Goal: Information Seeking & Learning: Learn about a topic

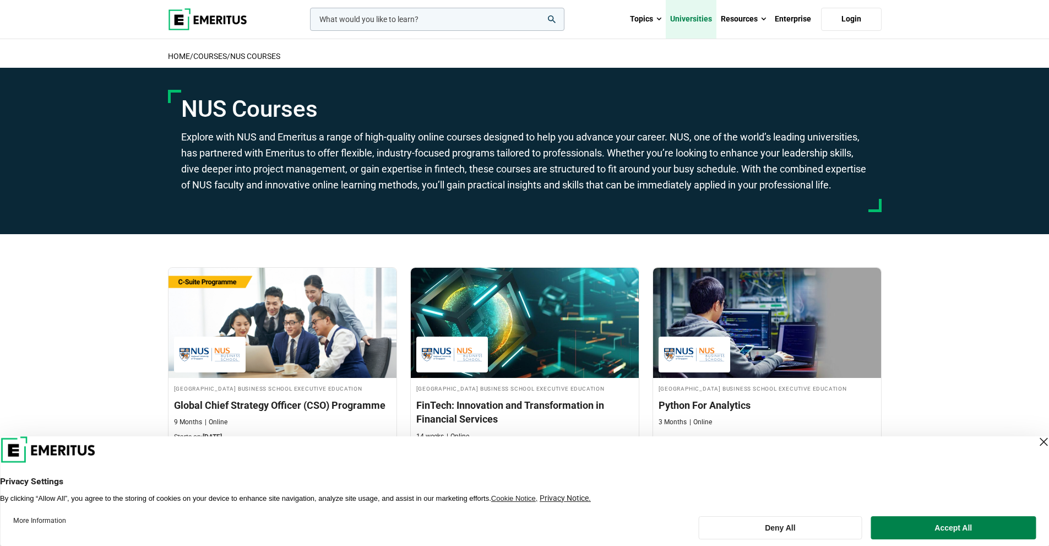
click at [691, 19] on link "Universities" at bounding box center [691, 19] width 51 height 39
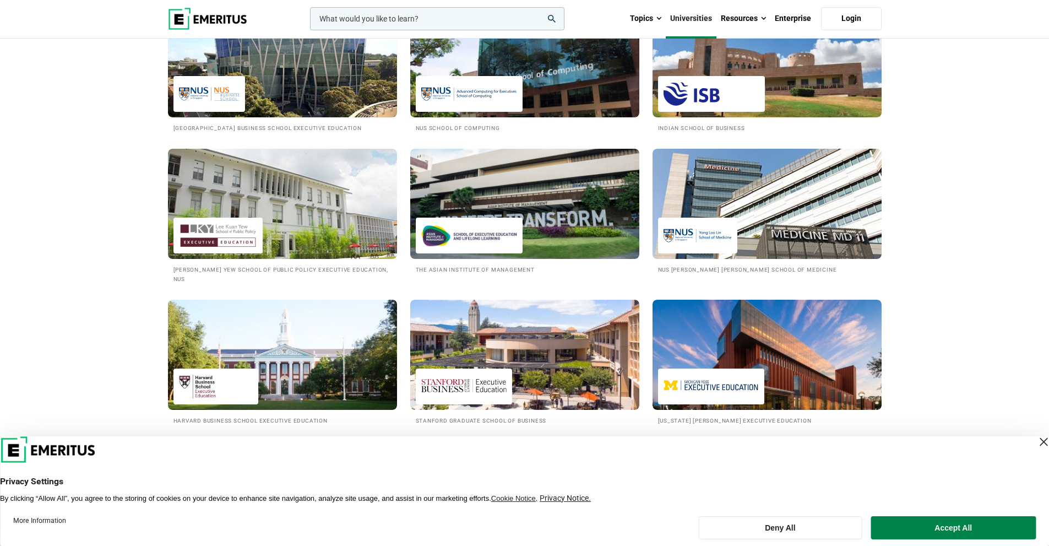
scroll to position [1047, 0]
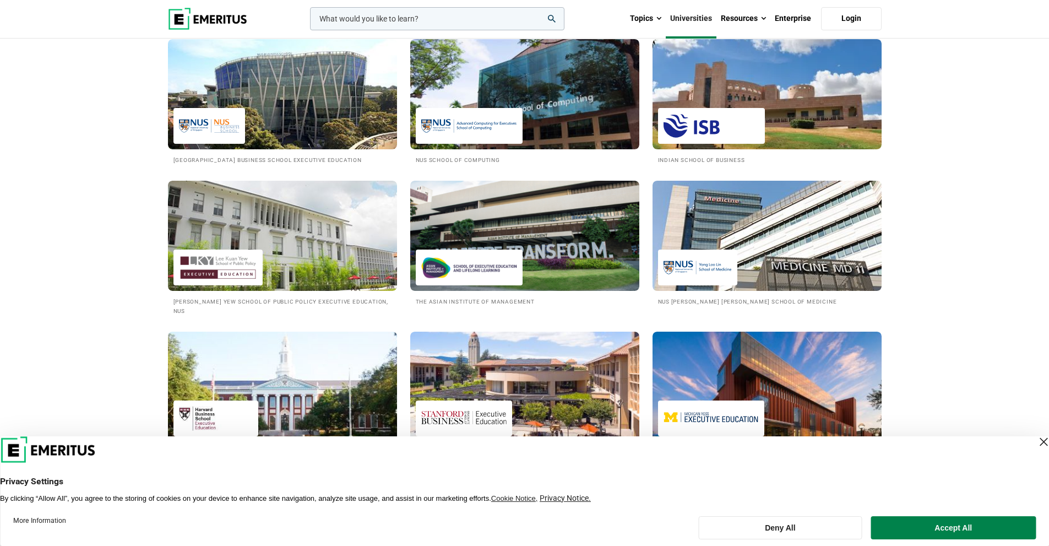
click at [342, 387] on img at bounding box center [282, 386] width 252 height 121
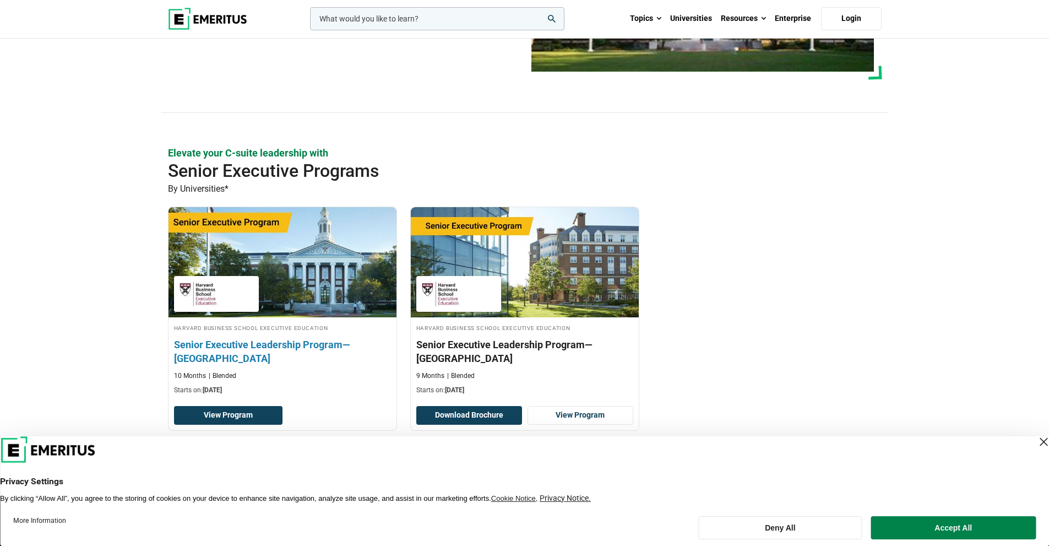
scroll to position [220, 0]
